Goal: Task Accomplishment & Management: Manage account settings

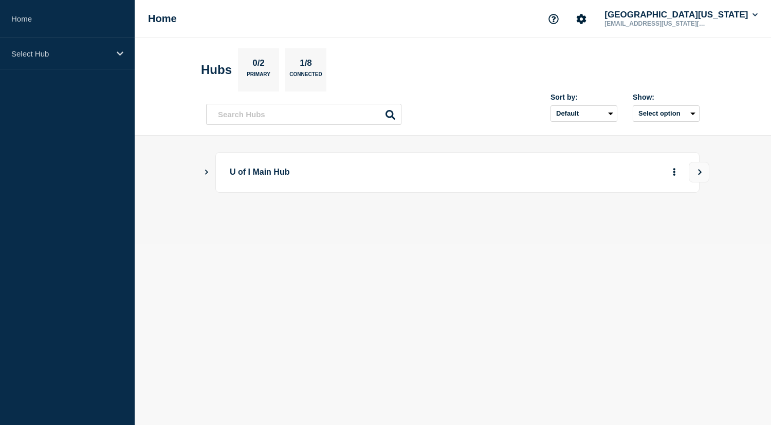
click at [207, 170] on button "Show Connected Hubs" at bounding box center [206, 173] width 5 height 8
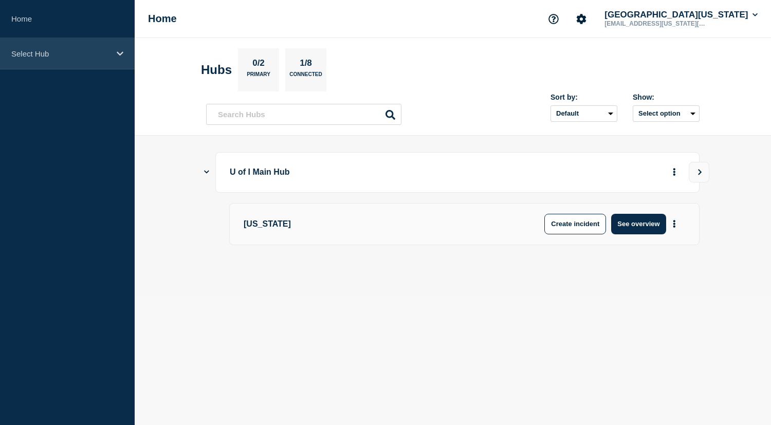
click at [117, 54] on icon at bounding box center [120, 54] width 7 height 8
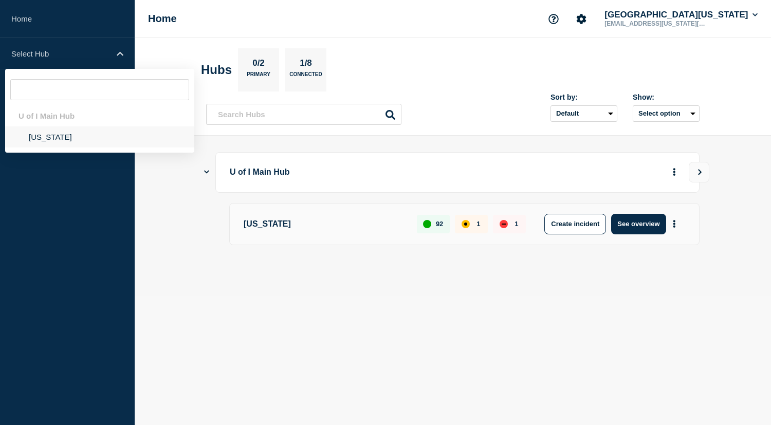
click at [42, 138] on li "Illinois" at bounding box center [99, 136] width 189 height 21
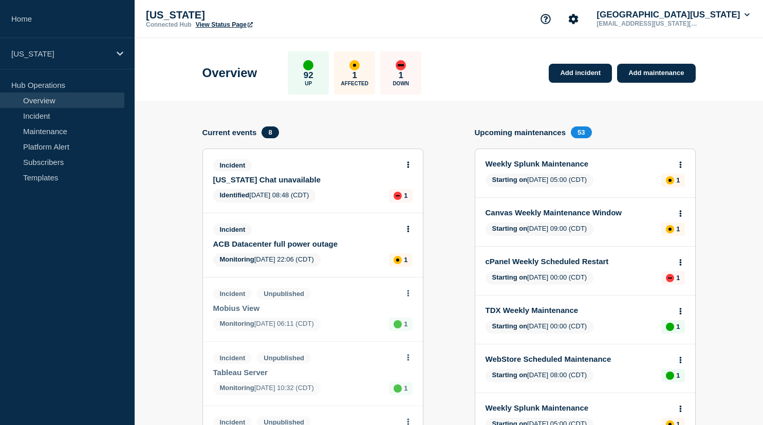
click at [277, 183] on link "Illinois Chat unavailable" at bounding box center [306, 179] width 186 height 9
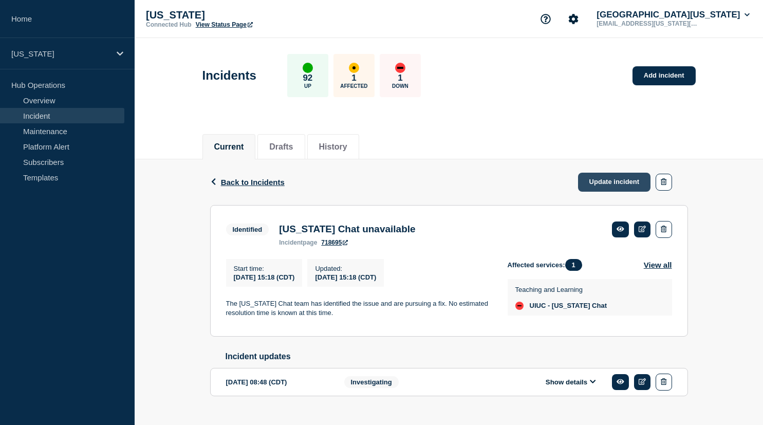
click at [613, 180] on link "Update incident" at bounding box center [614, 182] width 73 height 19
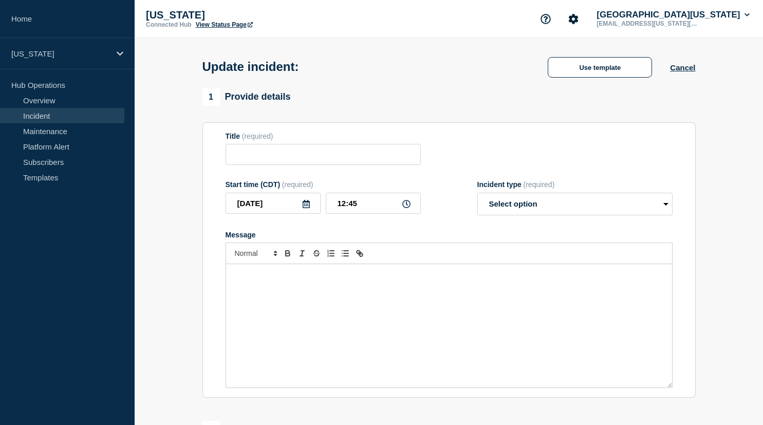
type input "Illinois Chat unavailable"
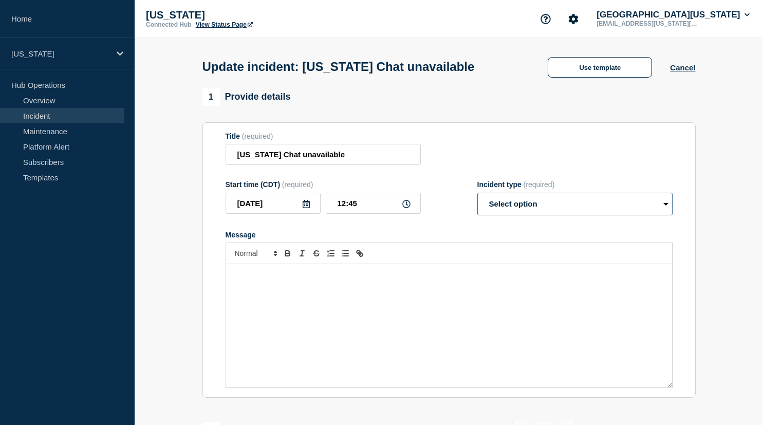
select select "resolved"
click option "Resolved" at bounding box center [0, 0] width 0 height 0
click at [283, 298] on div "Message" at bounding box center [449, 325] width 446 height 123
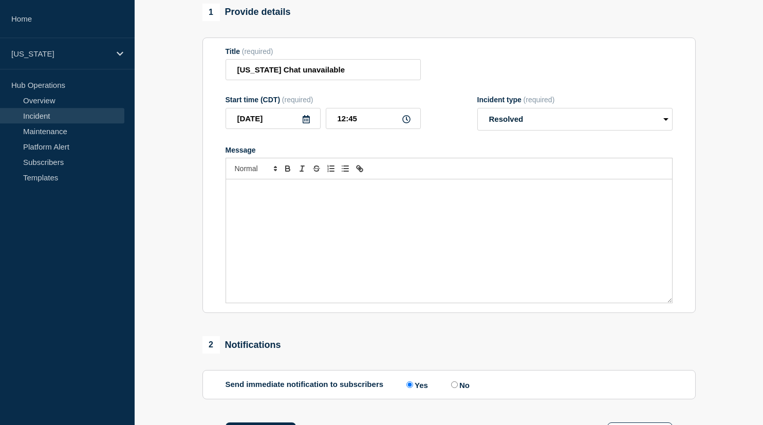
scroll to position [49, 0]
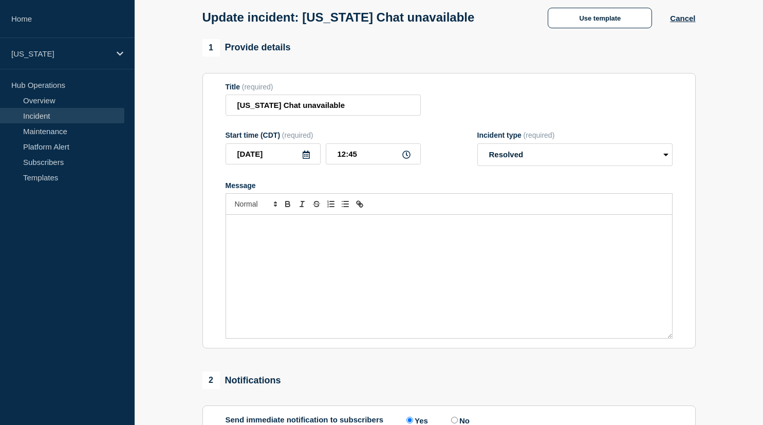
click at [307, 245] on div "Message" at bounding box center [449, 276] width 446 height 123
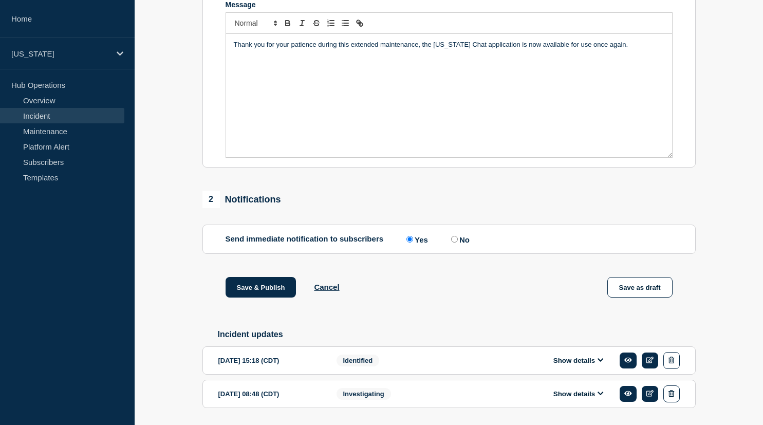
scroll to position [239, 0]
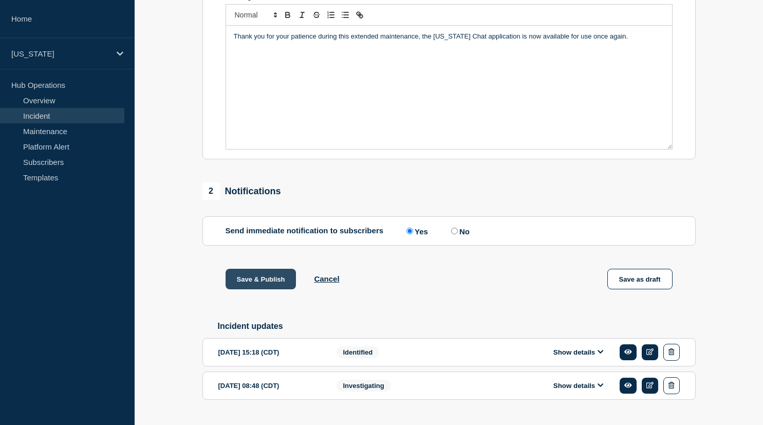
click at [246, 289] on button "Save & Publish" at bounding box center [261, 279] width 71 height 21
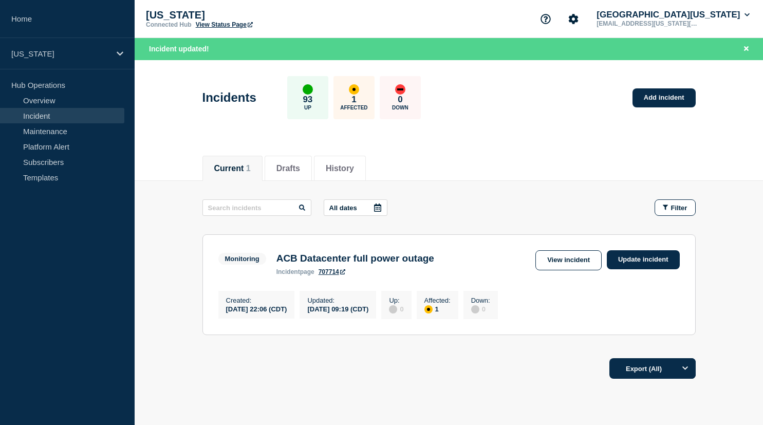
click at [161, 246] on main "All dates Filter Monitoring 1 Affected ACB Datacenter full power outage Created…" at bounding box center [449, 266] width 629 height 170
